Goal: Task Accomplishment & Management: Use online tool/utility

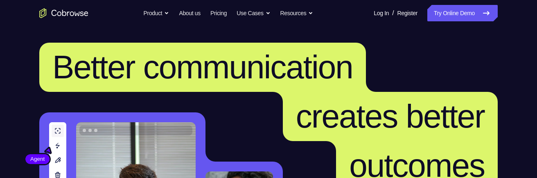
click at [82, 106] on h1 "Better communication creates better outcomes" at bounding box center [268, 116] width 458 height 147
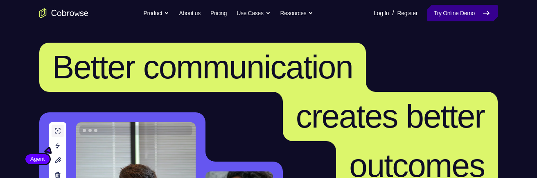
click at [455, 11] on link "Try Online Demo" at bounding box center [462, 13] width 70 height 16
click at [456, 14] on link "Try Online Demo" at bounding box center [462, 13] width 70 height 16
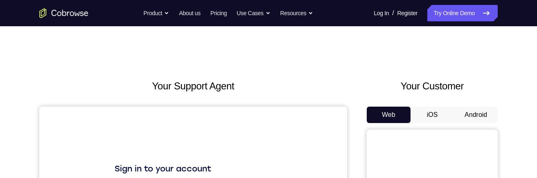
click at [477, 115] on button "Android" at bounding box center [476, 114] width 44 height 16
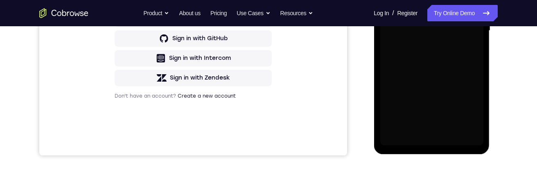
scroll to position [225, 0]
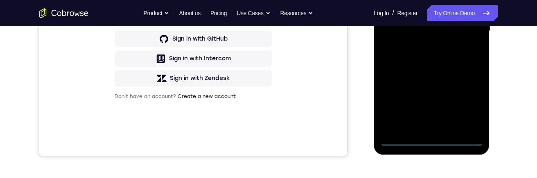
click at [432, 144] on div at bounding box center [431, 30] width 103 height 229
click at [433, 143] on div at bounding box center [431, 30] width 103 height 229
click at [433, 144] on div at bounding box center [431, 30] width 103 height 229
click at [434, 142] on div at bounding box center [431, 30] width 103 height 229
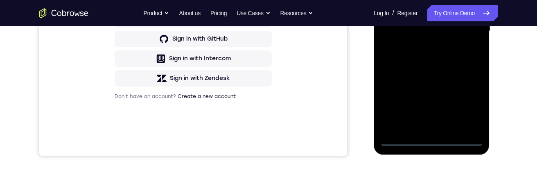
click at [436, 140] on div at bounding box center [431, 30] width 103 height 229
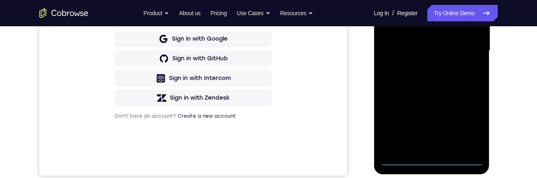
click at [465, 118] on div at bounding box center [431, 50] width 103 height 229
click at [469, 120] on div at bounding box center [431, 50] width 103 height 229
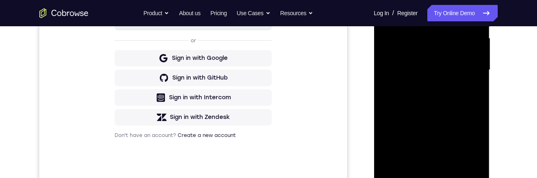
scroll to position [156, 0]
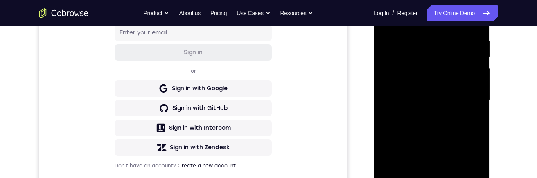
click at [434, 28] on div at bounding box center [431, 100] width 103 height 229
click at [435, 56] on div at bounding box center [431, 100] width 103 height 229
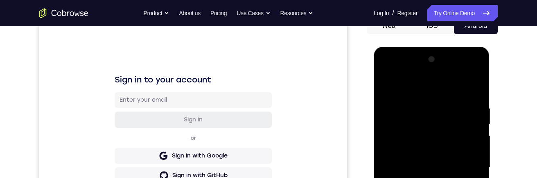
click at [51, 51] on div "Sign in to your account Sign in or Sign in with Google Sign in with GitHub Sign…" at bounding box center [193, 155] width 308 height 274
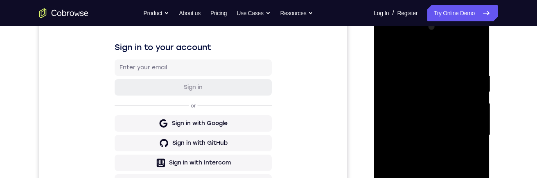
scroll to position [132, 0]
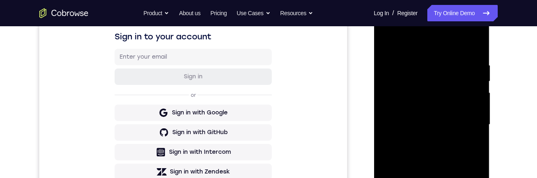
click at [463, 81] on div at bounding box center [431, 124] width 103 height 229
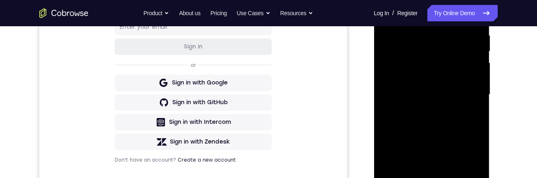
scroll to position [160, 0]
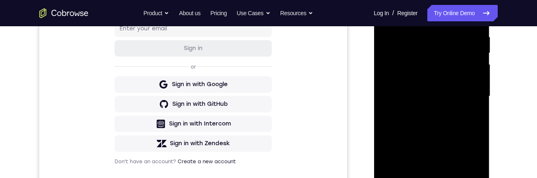
click at [458, 55] on div at bounding box center [431, 96] width 103 height 229
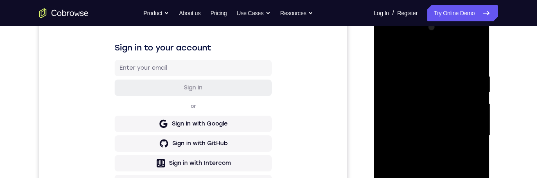
scroll to position [115, 0]
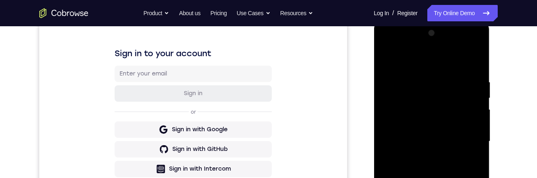
click at [476, 116] on div at bounding box center [431, 141] width 103 height 229
click at [464, 126] on div at bounding box center [431, 141] width 103 height 229
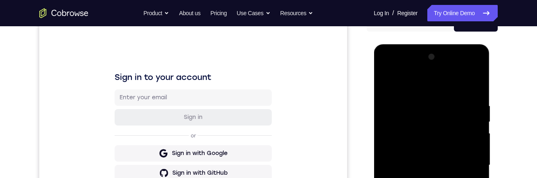
click at [454, 177] on div at bounding box center [431, 164] width 103 height 229
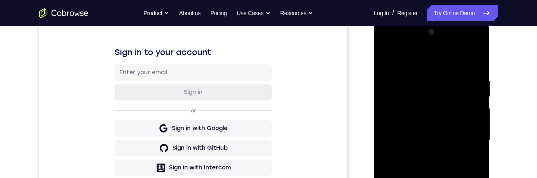
scroll to position [110, 0]
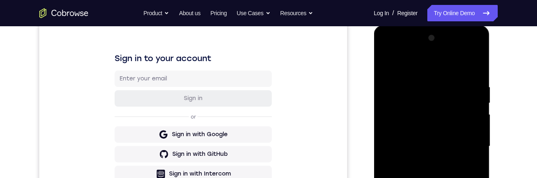
click at [384, 47] on div at bounding box center [431, 146] width 103 height 229
click at [447, 101] on div at bounding box center [431, 146] width 103 height 229
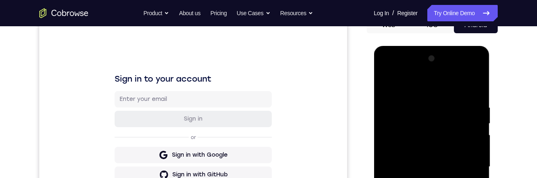
click at [458, 115] on div at bounding box center [431, 166] width 103 height 229
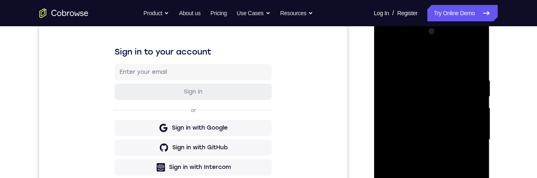
click at [464, 97] on div at bounding box center [431, 139] width 103 height 229
click at [386, 45] on div at bounding box center [431, 139] width 103 height 229
click at [444, 97] on div at bounding box center [431, 139] width 103 height 229
click at [449, 140] on div at bounding box center [431, 139] width 103 height 229
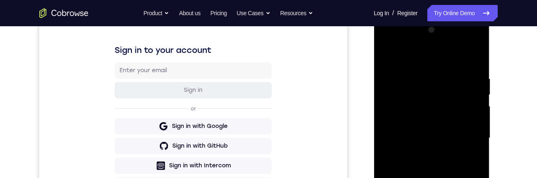
scroll to position [153, 0]
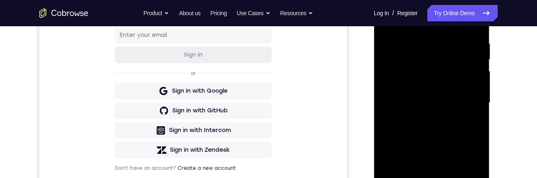
click at [453, 84] on div at bounding box center [431, 102] width 103 height 229
click at [431, 83] on div at bounding box center [431, 102] width 103 height 229
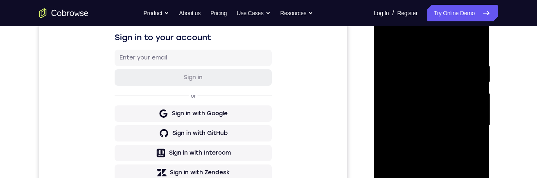
scroll to position [166, 0]
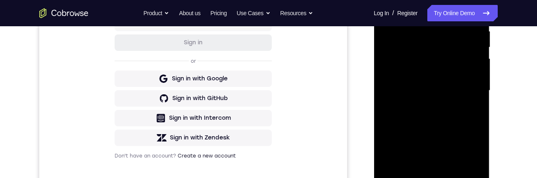
click at [479, 136] on div at bounding box center [431, 90] width 103 height 229
click at [478, 134] on div at bounding box center [431, 89] width 103 height 229
click at [413, 107] on div at bounding box center [431, 89] width 103 height 229
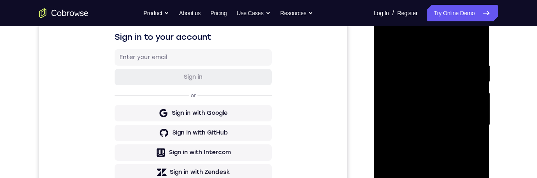
scroll to position [124, 0]
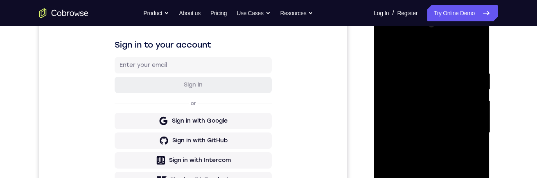
click at [387, 37] on div at bounding box center [431, 132] width 103 height 229
click at [409, 152] on div at bounding box center [431, 132] width 103 height 229
click at [410, 147] on div at bounding box center [431, 132] width 103 height 229
click at [412, 151] on div at bounding box center [431, 132] width 103 height 229
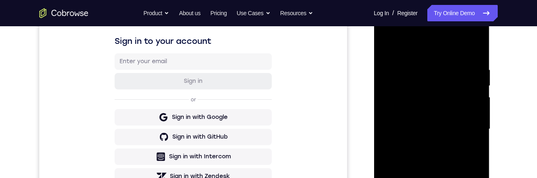
scroll to position [105, 0]
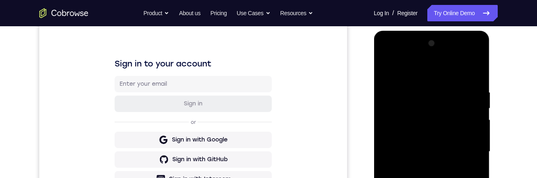
click at [459, 69] on div at bounding box center [431, 151] width 103 height 229
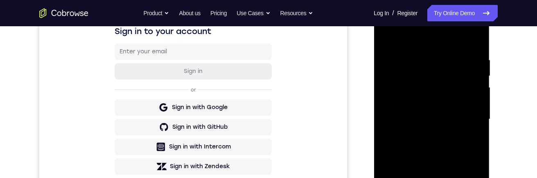
scroll to position [137, 0]
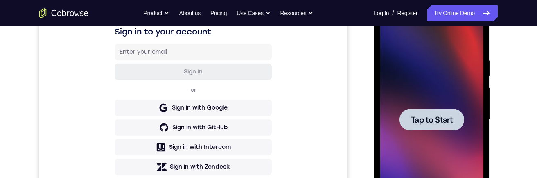
click at [444, 116] on span "Tap to Start" at bounding box center [432, 119] width 42 height 8
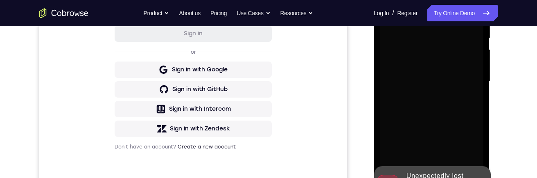
scroll to position [193, 0]
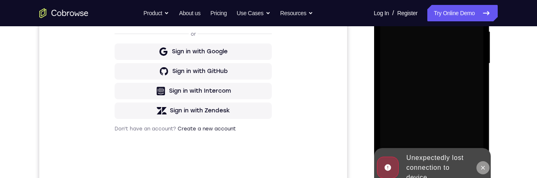
click at [479, 164] on icon at bounding box center [482, 167] width 7 height 7
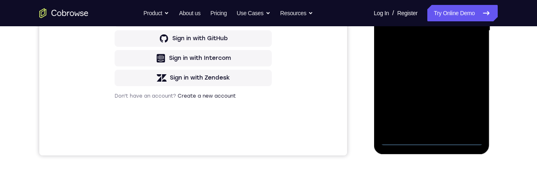
click at [433, 145] on div at bounding box center [432, 32] width 116 height 244
click at [434, 142] on div at bounding box center [431, 30] width 103 height 229
click at [436, 144] on div at bounding box center [431, 30] width 103 height 229
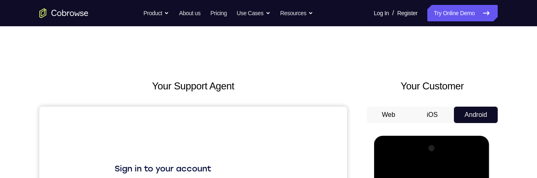
scroll to position [100, 0]
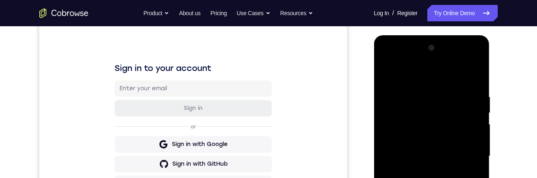
click at [466, 177] on div at bounding box center [431, 155] width 103 height 229
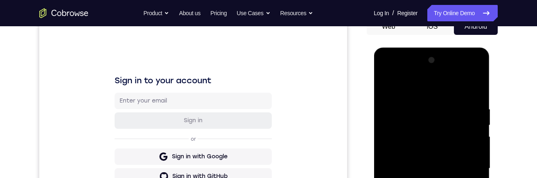
scroll to position [69, 0]
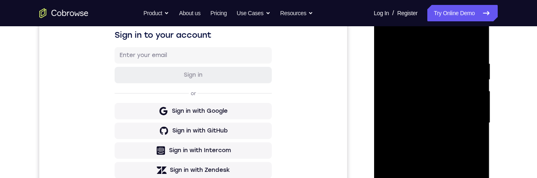
scroll to position [134, 0]
click at [455, 155] on div at bounding box center [431, 121] width 103 height 229
click at [455, 88] on div at bounding box center [431, 121] width 103 height 229
click at [444, 109] on div at bounding box center [431, 121] width 103 height 229
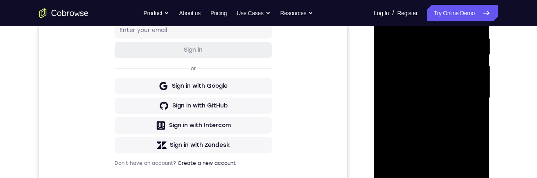
scroll to position [190, 0]
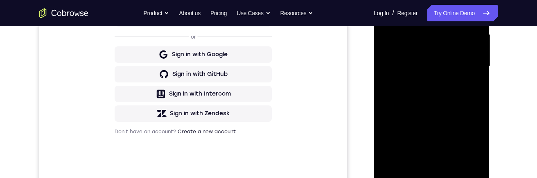
click at [404, 173] on div at bounding box center [431, 66] width 103 height 229
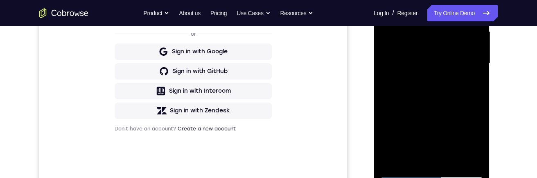
click at [447, 52] on div at bounding box center [431, 63] width 103 height 229
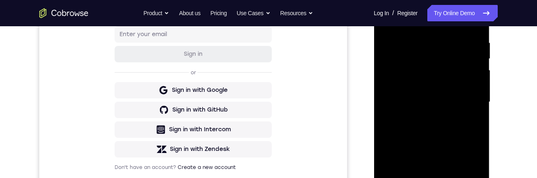
scroll to position [99, 0]
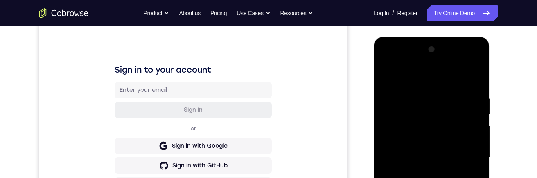
click at [474, 160] on div at bounding box center [431, 157] width 103 height 229
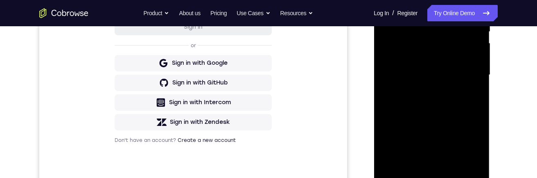
scroll to position [209, 0]
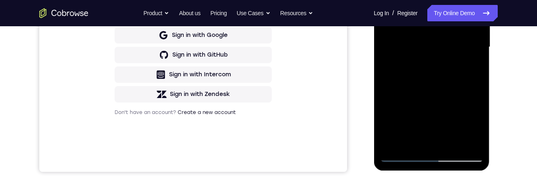
click at [399, 159] on div at bounding box center [431, 46] width 103 height 229
click at [406, 157] on div at bounding box center [431, 46] width 103 height 229
click at [466, 78] on div at bounding box center [431, 46] width 103 height 229
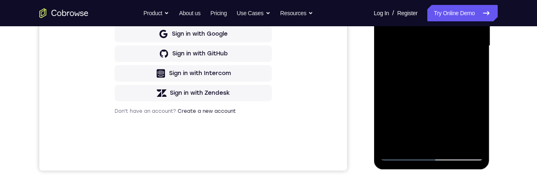
scroll to position [169, 0]
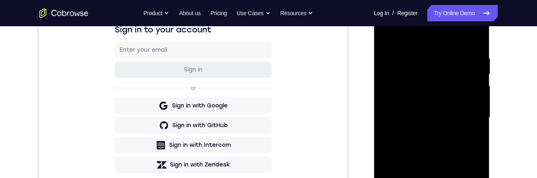
click at [442, 99] on div at bounding box center [431, 117] width 103 height 229
click at [429, 104] on div at bounding box center [431, 118] width 103 height 229
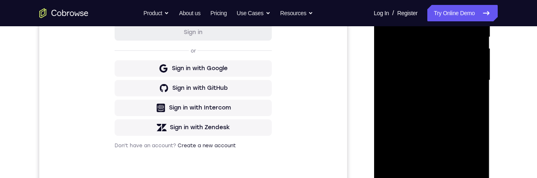
scroll to position [177, 0]
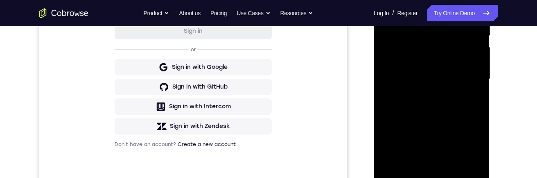
click at [403, 177] on div at bounding box center [431, 78] width 103 height 229
click at [405, 177] on div at bounding box center [431, 78] width 103 height 229
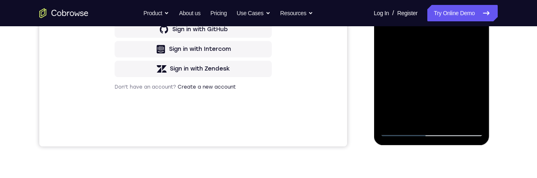
click at [460, 80] on div at bounding box center [431, 21] width 103 height 229
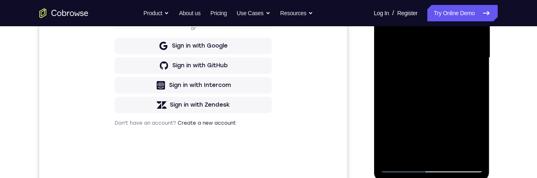
scroll to position [180, 0]
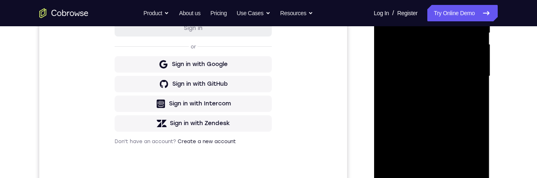
click at [436, 58] on div at bounding box center [431, 76] width 103 height 229
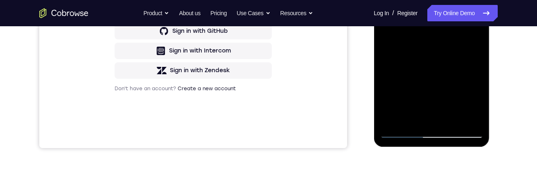
click at [408, 129] on div at bounding box center [431, 23] width 103 height 229
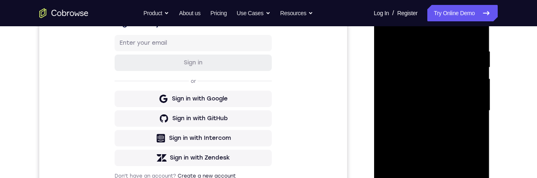
scroll to position [108, 0]
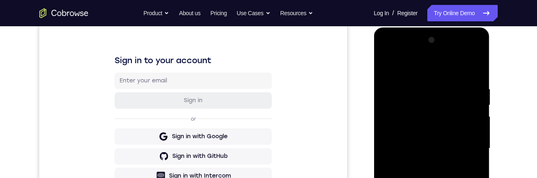
click at [390, 50] on div at bounding box center [431, 148] width 103 height 229
click at [436, 101] on div at bounding box center [431, 148] width 103 height 229
click at [405, 71] on div at bounding box center [431, 148] width 103 height 229
click at [443, 146] on div at bounding box center [431, 148] width 103 height 229
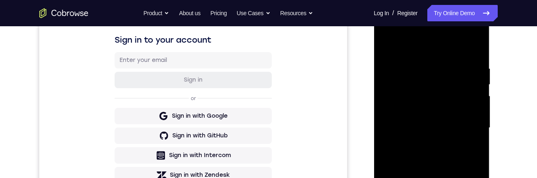
click at [443, 113] on div at bounding box center [431, 127] width 103 height 229
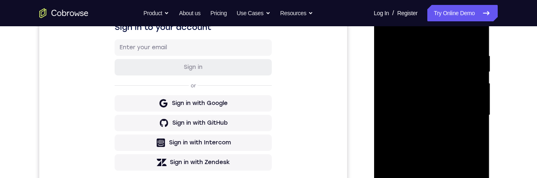
scroll to position [110, 0]
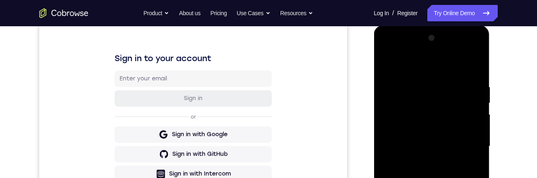
click at [427, 81] on div at bounding box center [431, 146] width 103 height 229
click at [411, 164] on div at bounding box center [431, 146] width 103 height 229
click at [431, 115] on div at bounding box center [431, 146] width 103 height 229
